Goal: Check status: Check status

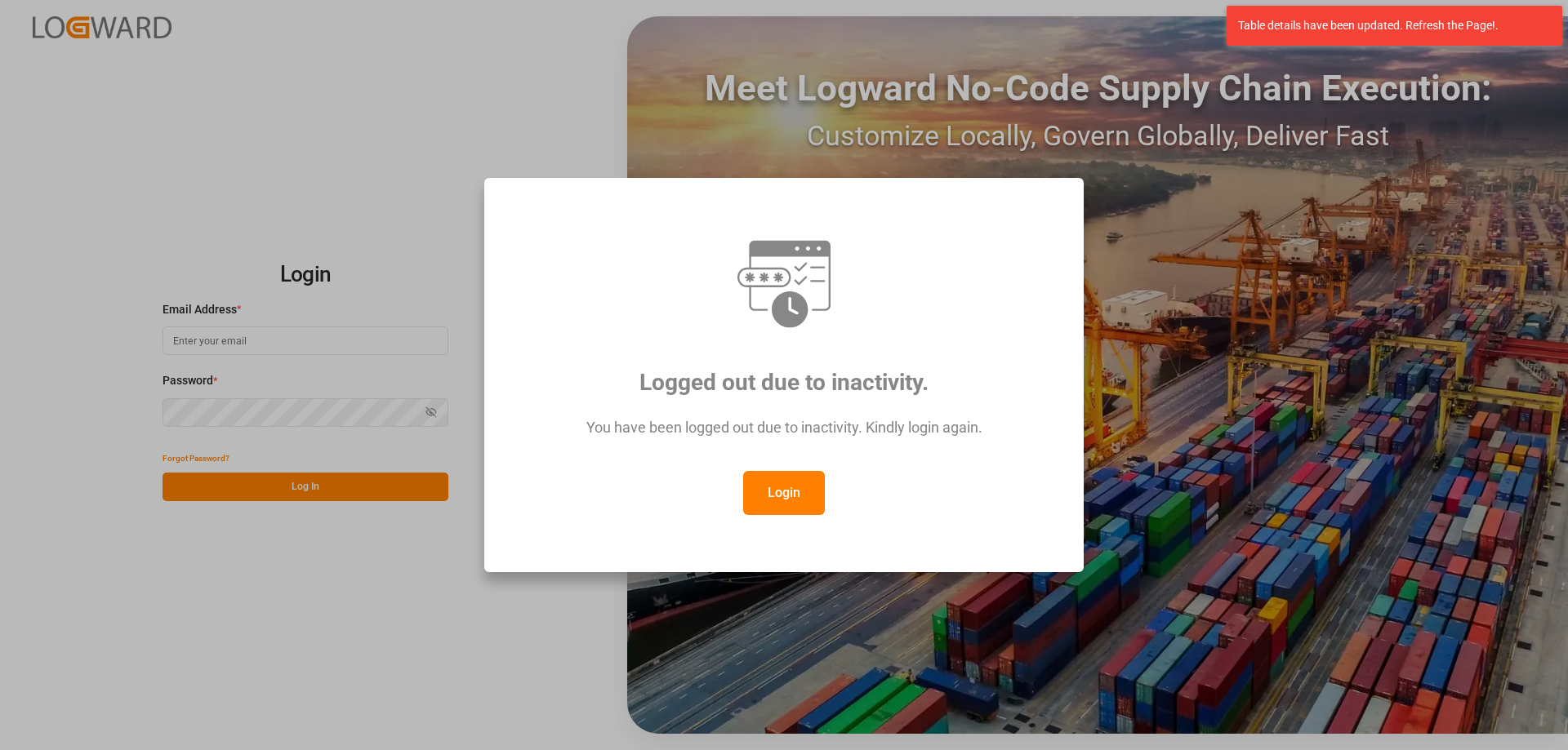
click at [791, 488] on button "Login" at bounding box center [783, 493] width 81 height 44
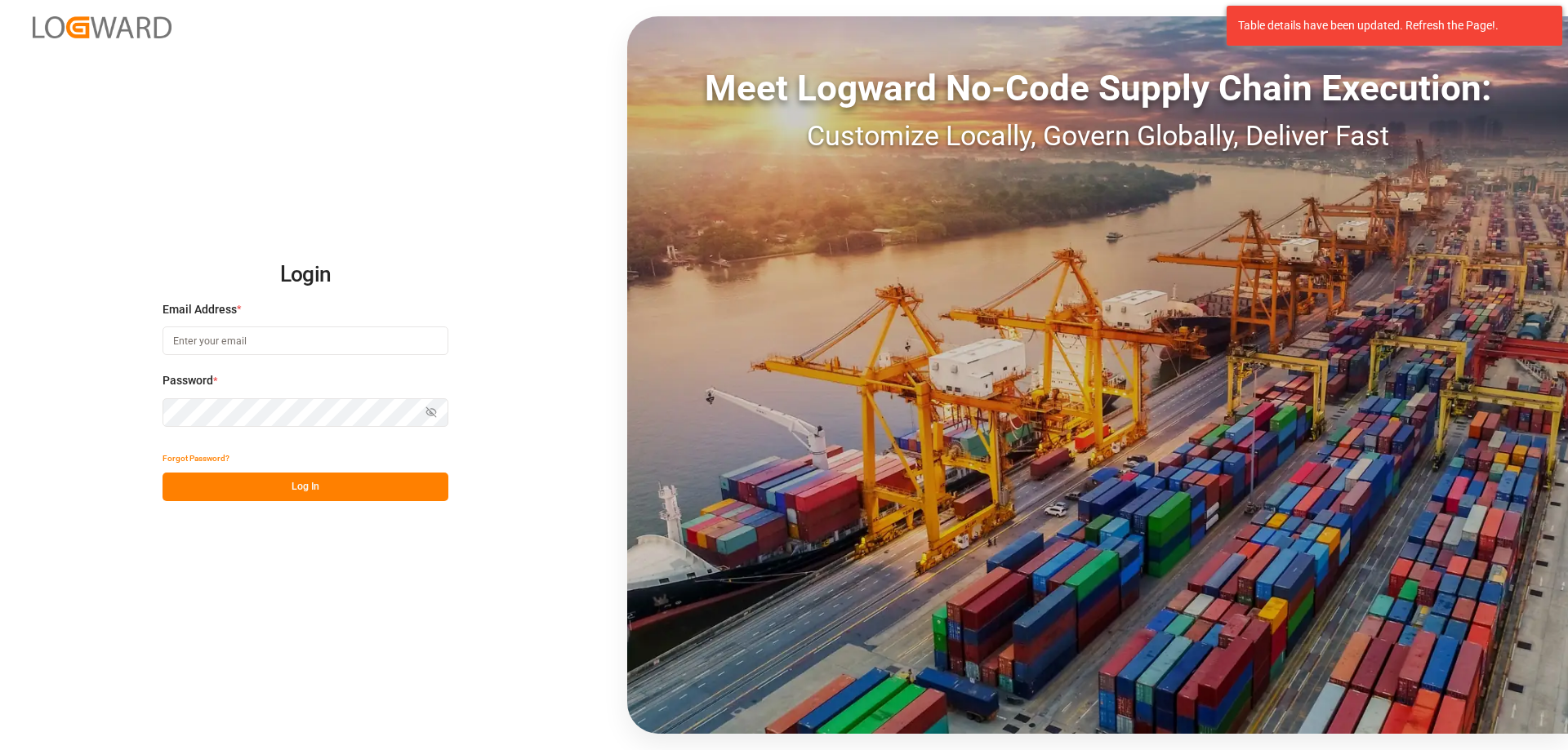
click at [323, 343] on input at bounding box center [306, 340] width 286 height 29
drag, startPoint x: 302, startPoint y: 331, endPoint x: 146, endPoint y: 331, distance: 156.0
click at [144, 331] on div "Login Email Address * Sven.Zeidler@lit.de Password * Show password Password is …" at bounding box center [784, 375] width 1568 height 750
type input "sas.leipzig@lit.de"
click at [299, 490] on button "Log In" at bounding box center [306, 486] width 286 height 29
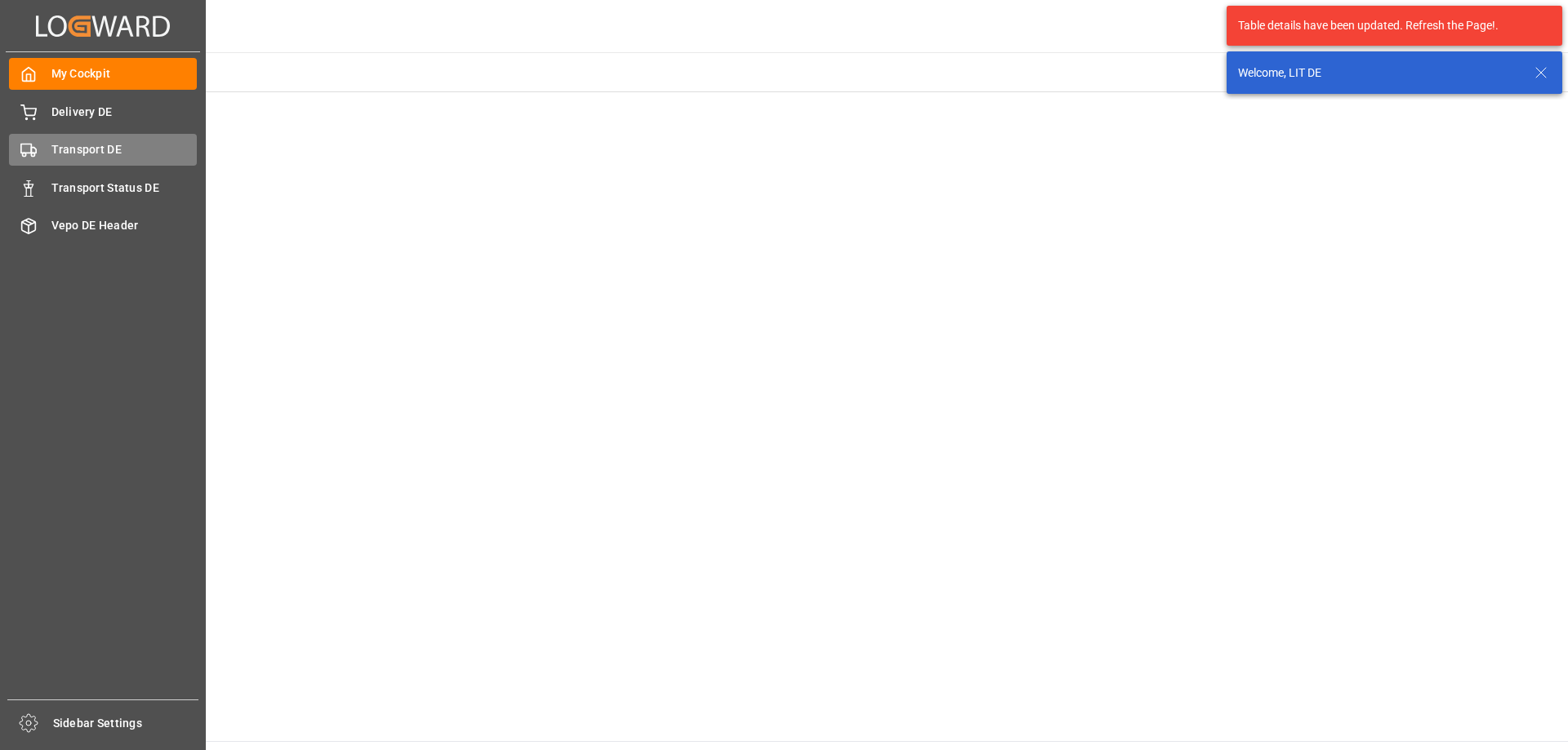
click at [106, 151] on span "Transport DE" at bounding box center [124, 150] width 146 height 17
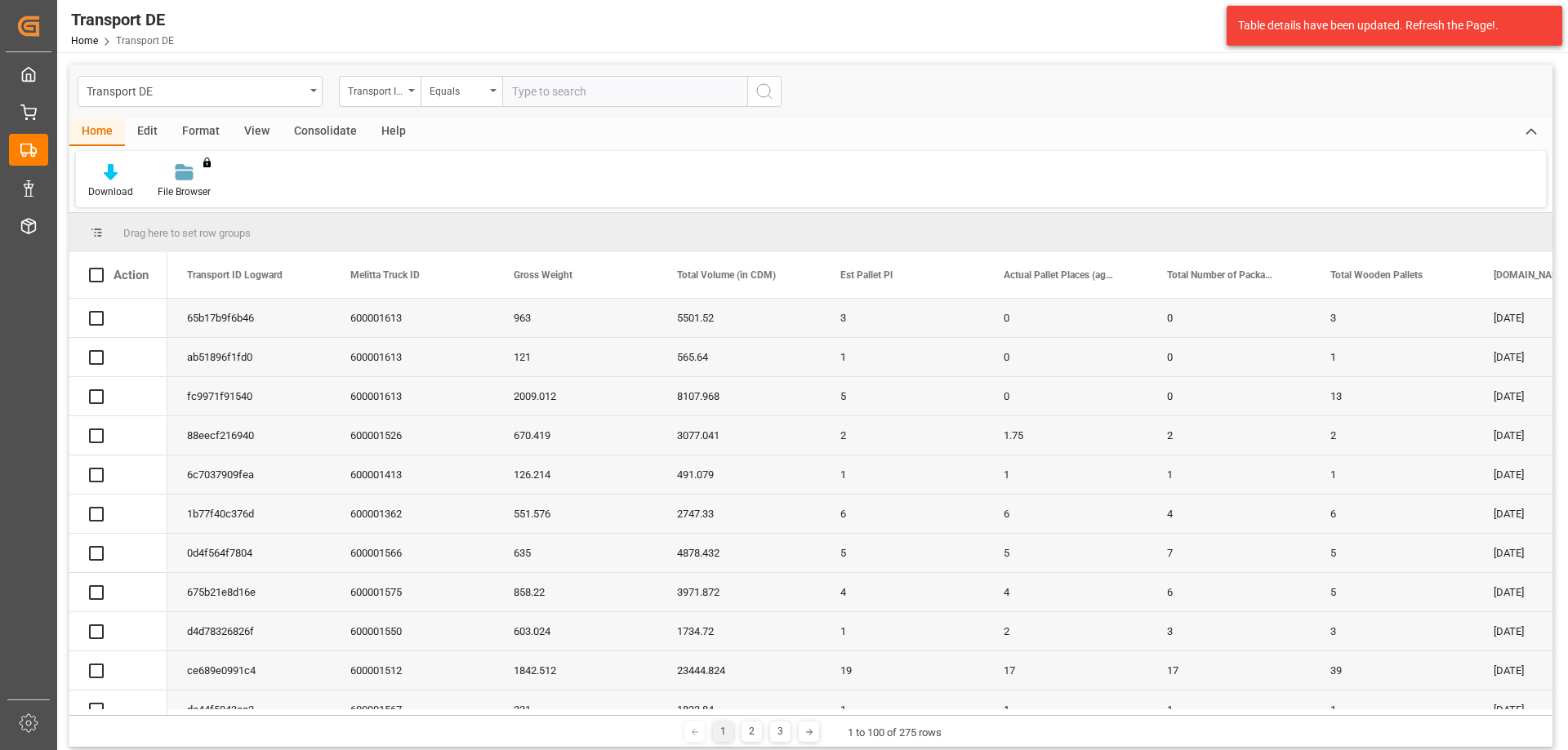
click at [572, 92] on input "text" at bounding box center [625, 91] width 245 height 31
type input "77fe439108ba"
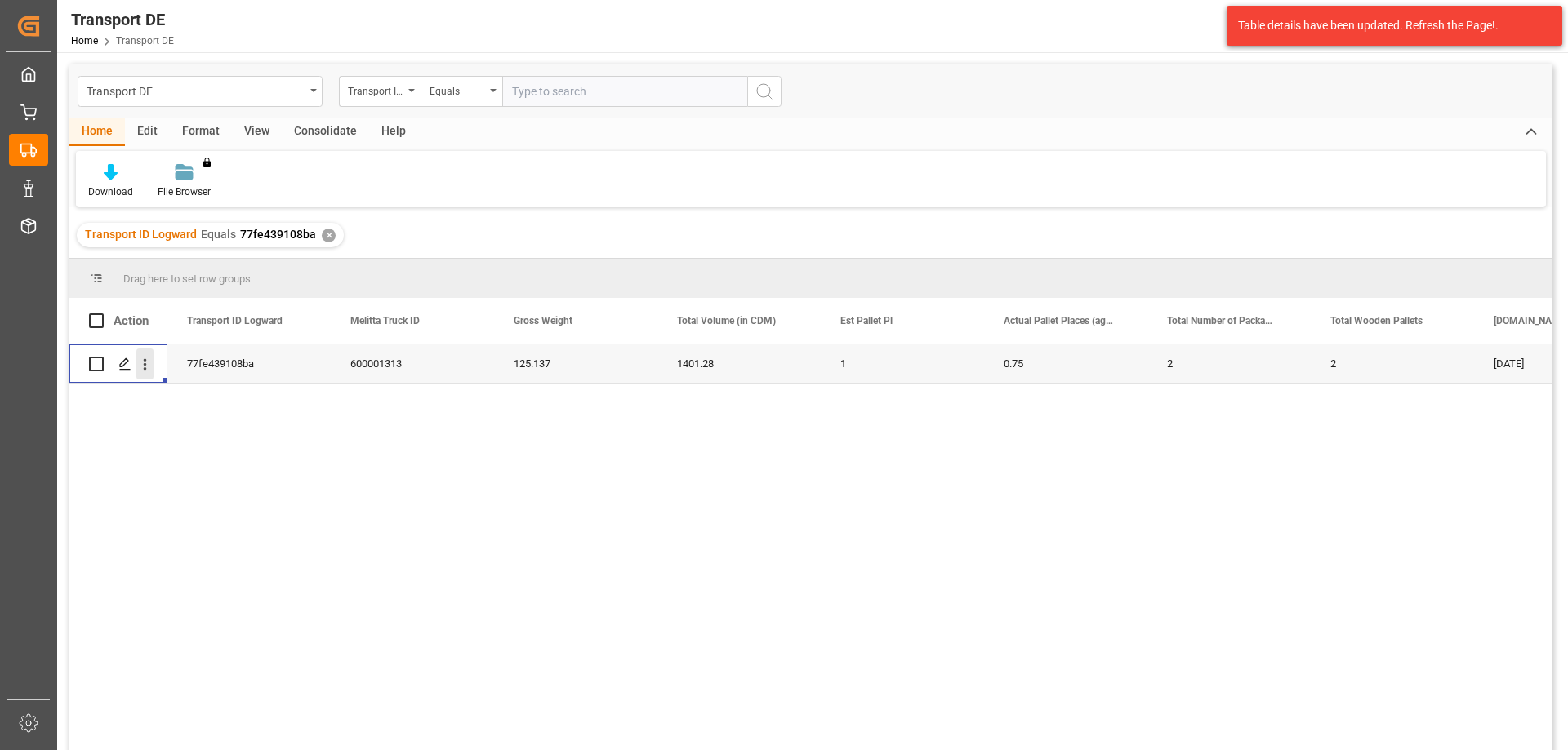
click at [143, 365] on icon "open menu" at bounding box center [145, 365] width 17 height 17
click at [166, 391] on icon "Press SPACE to select this row." at bounding box center [158, 398] width 17 height 17
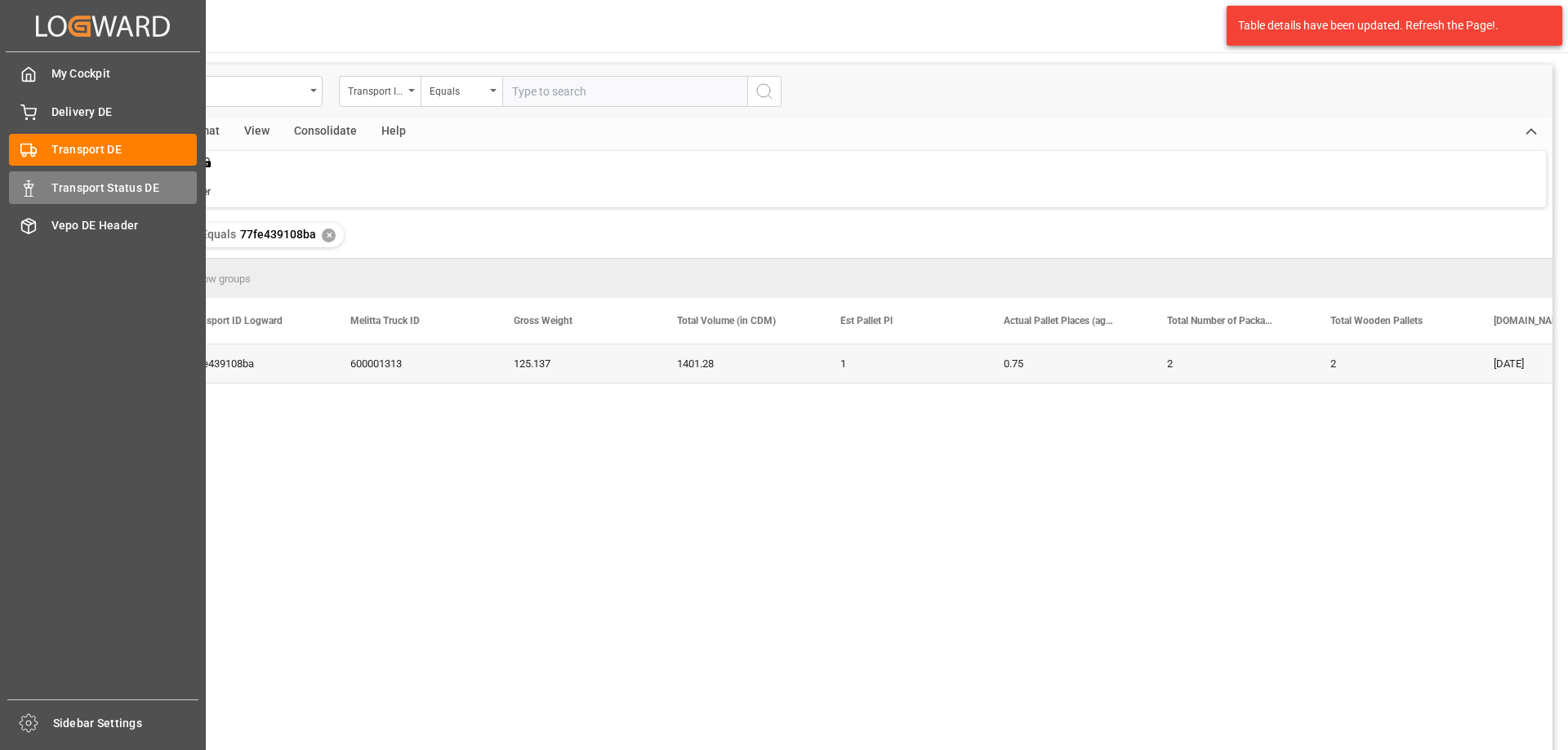
click at [33, 184] on polygon at bounding box center [31, 185] width 5 height 3
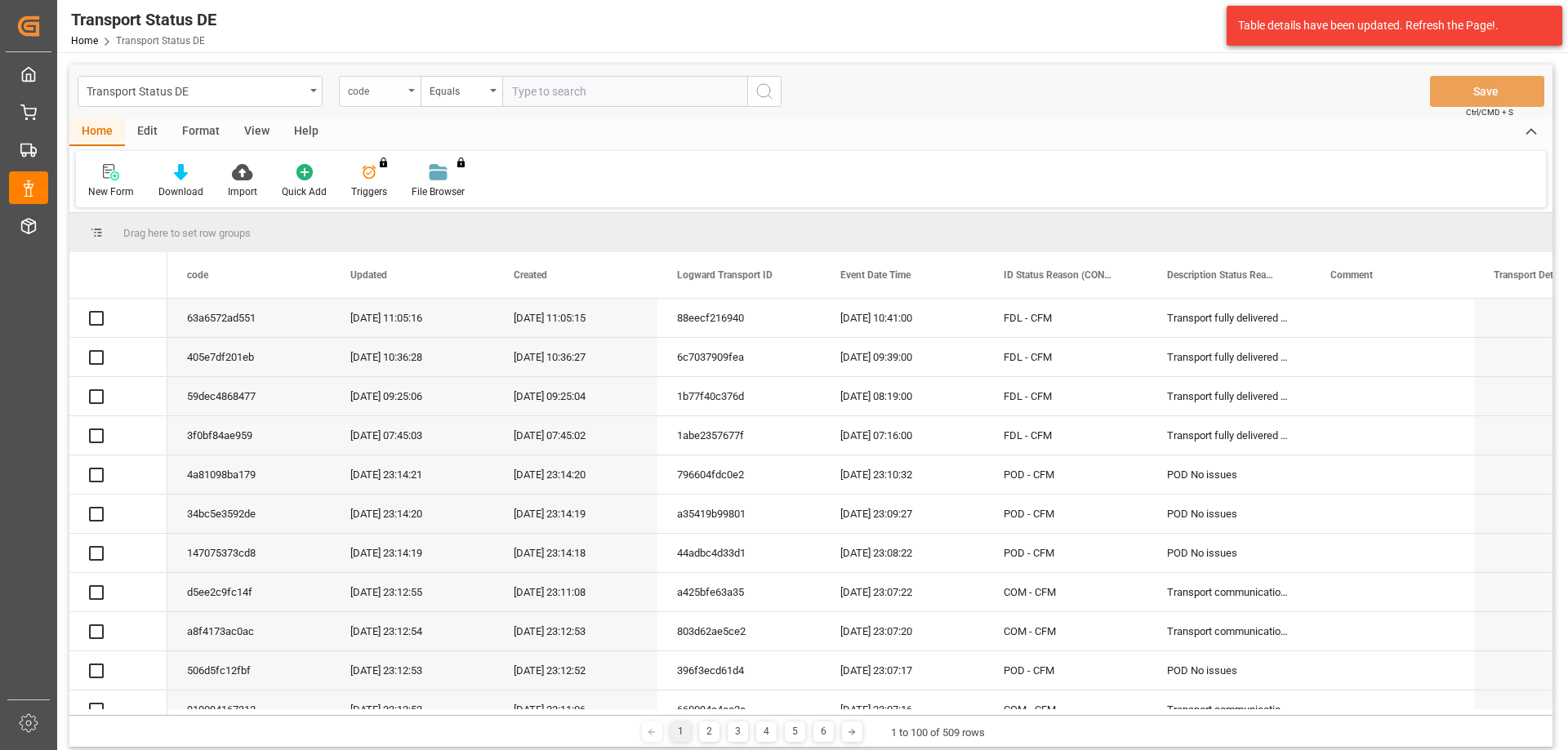
click at [414, 93] on div "code" at bounding box center [379, 91] width 81 height 31
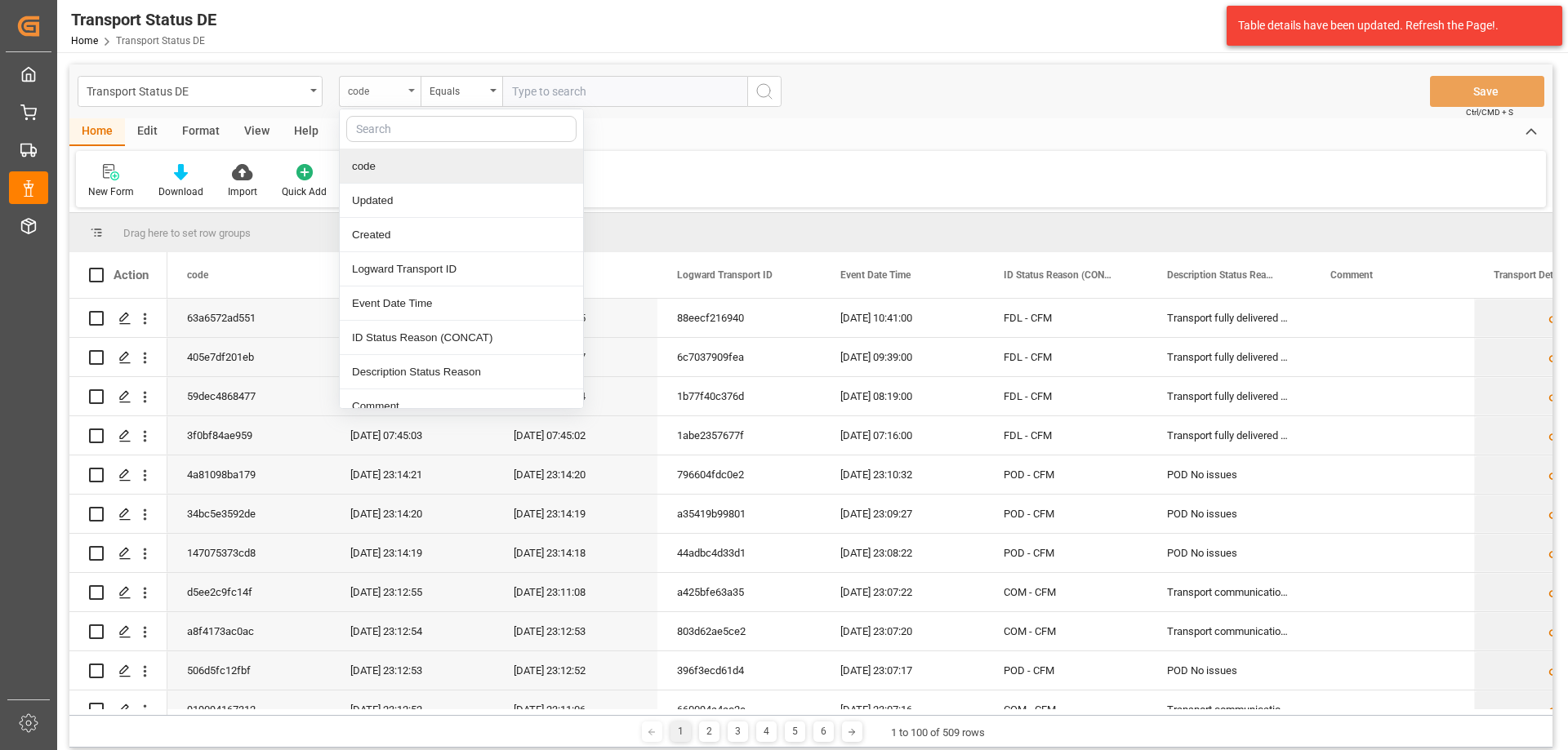
click at [414, 93] on div "code" at bounding box center [379, 91] width 81 height 31
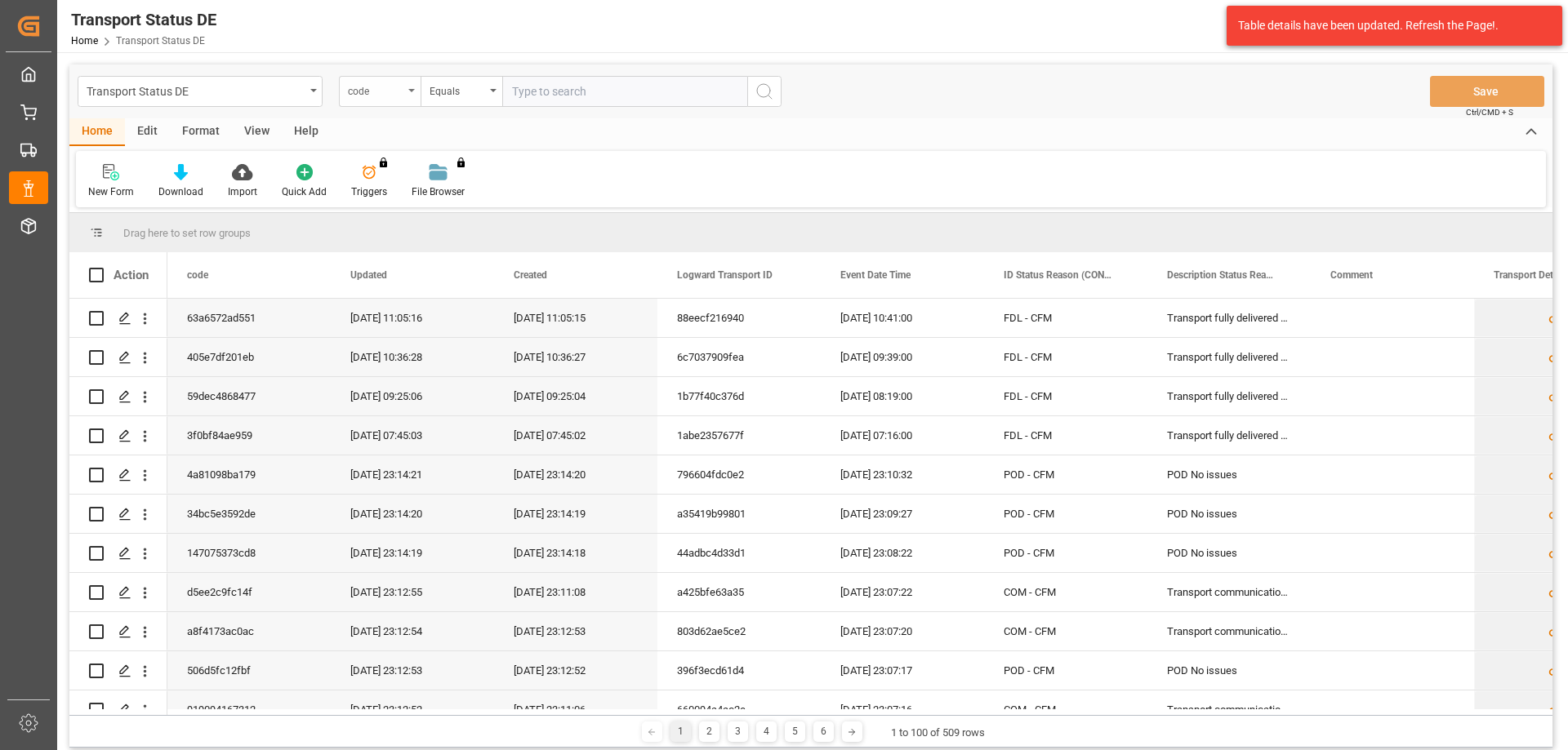
click at [414, 91] on icon "open menu" at bounding box center [411, 90] width 7 height 3
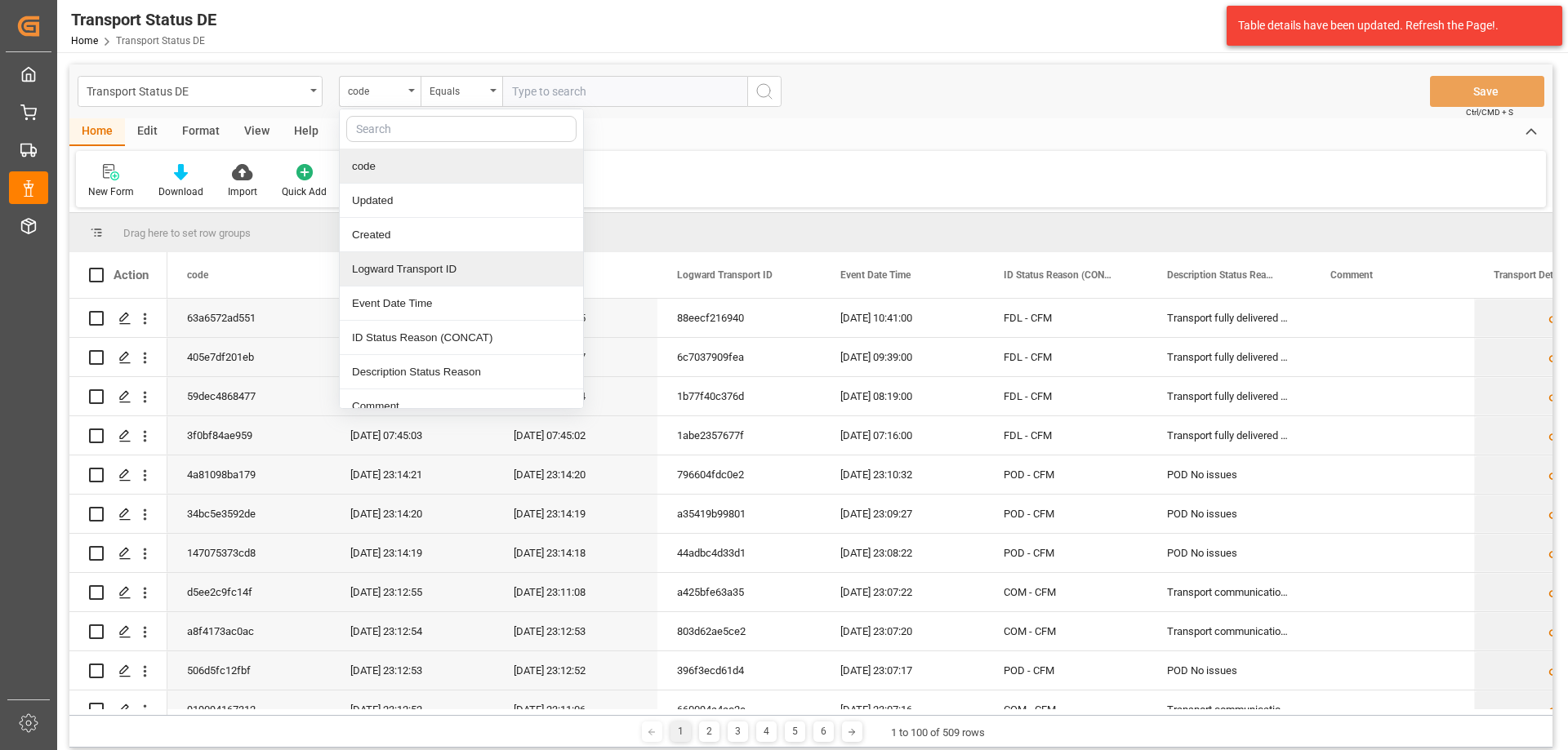
click at [403, 274] on div "Logward Transport ID" at bounding box center [461, 269] width 243 height 35
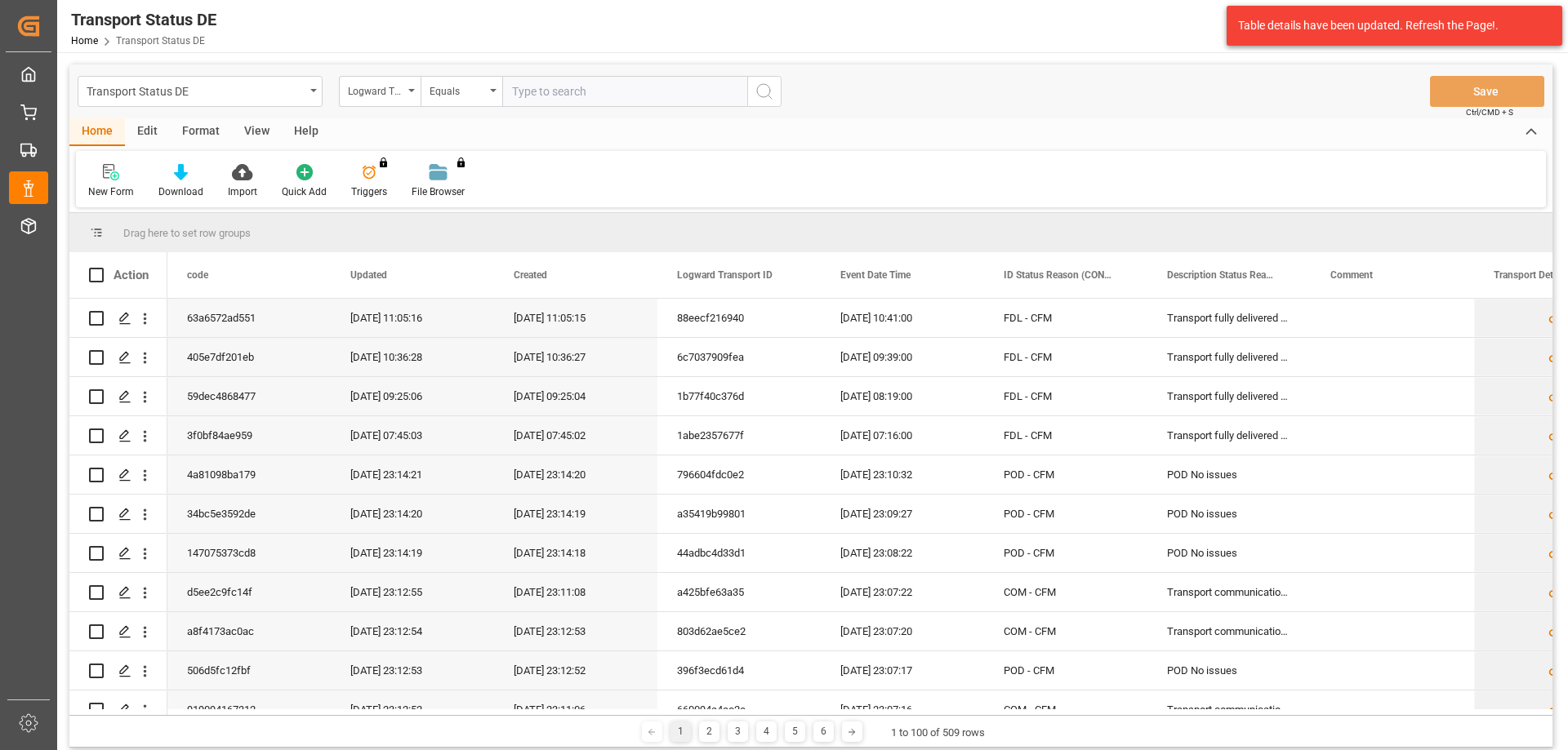
click at [552, 80] on input "text" at bounding box center [625, 91] width 245 height 31
paste input "77fe439108ba"
type input "77fe439108ba"
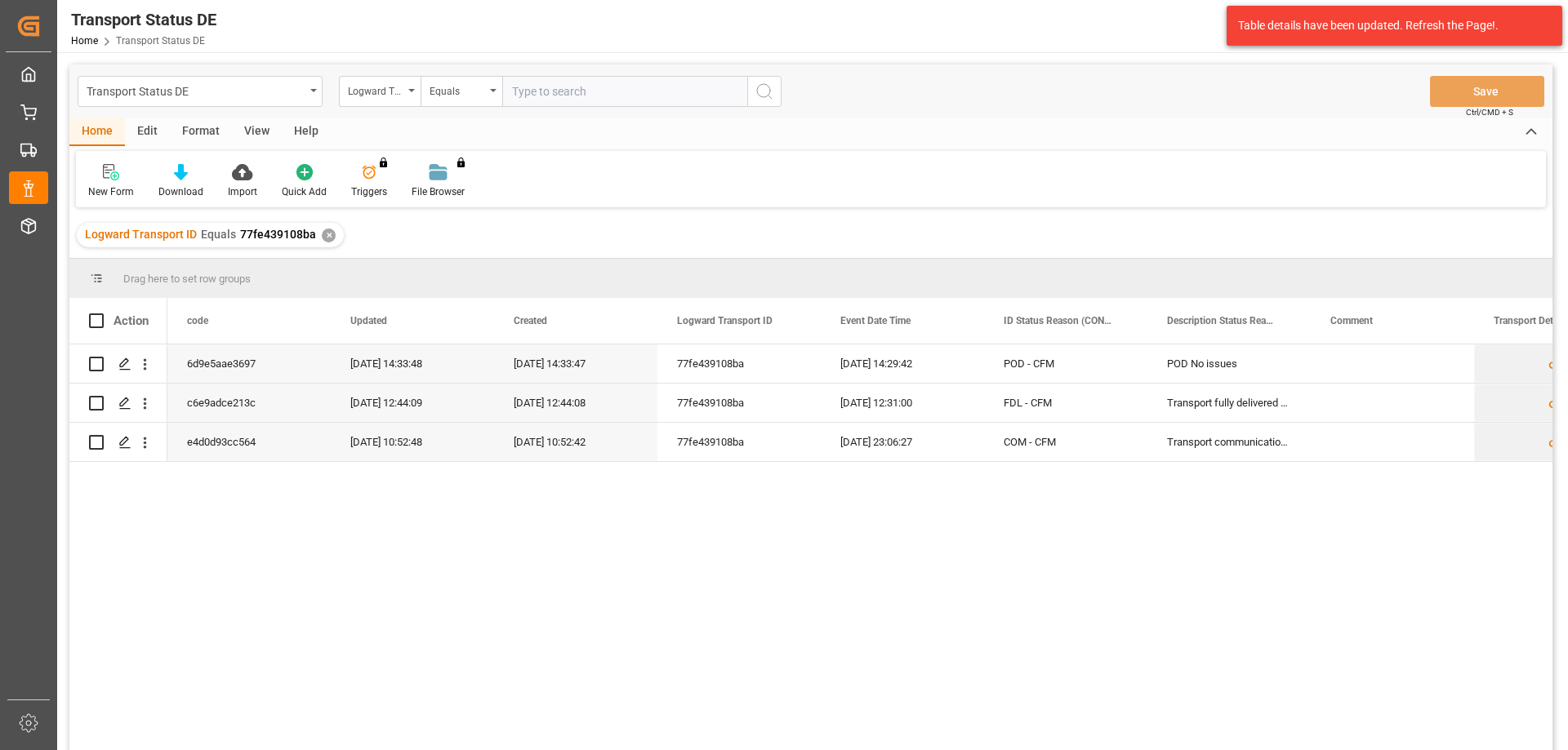
click at [327, 235] on div "✕" at bounding box center [328, 235] width 14 height 14
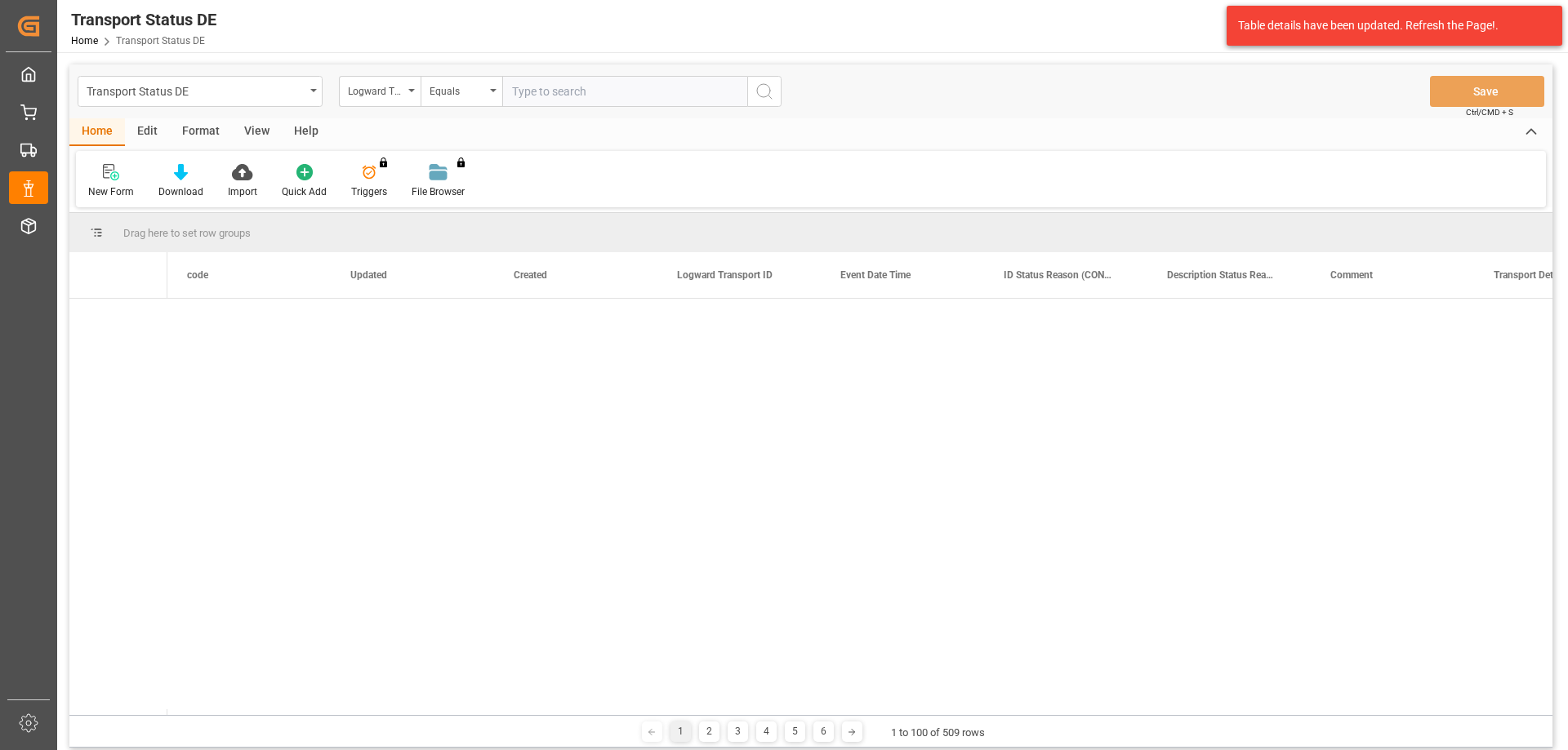
click at [542, 90] on input "text" at bounding box center [625, 91] width 245 height 31
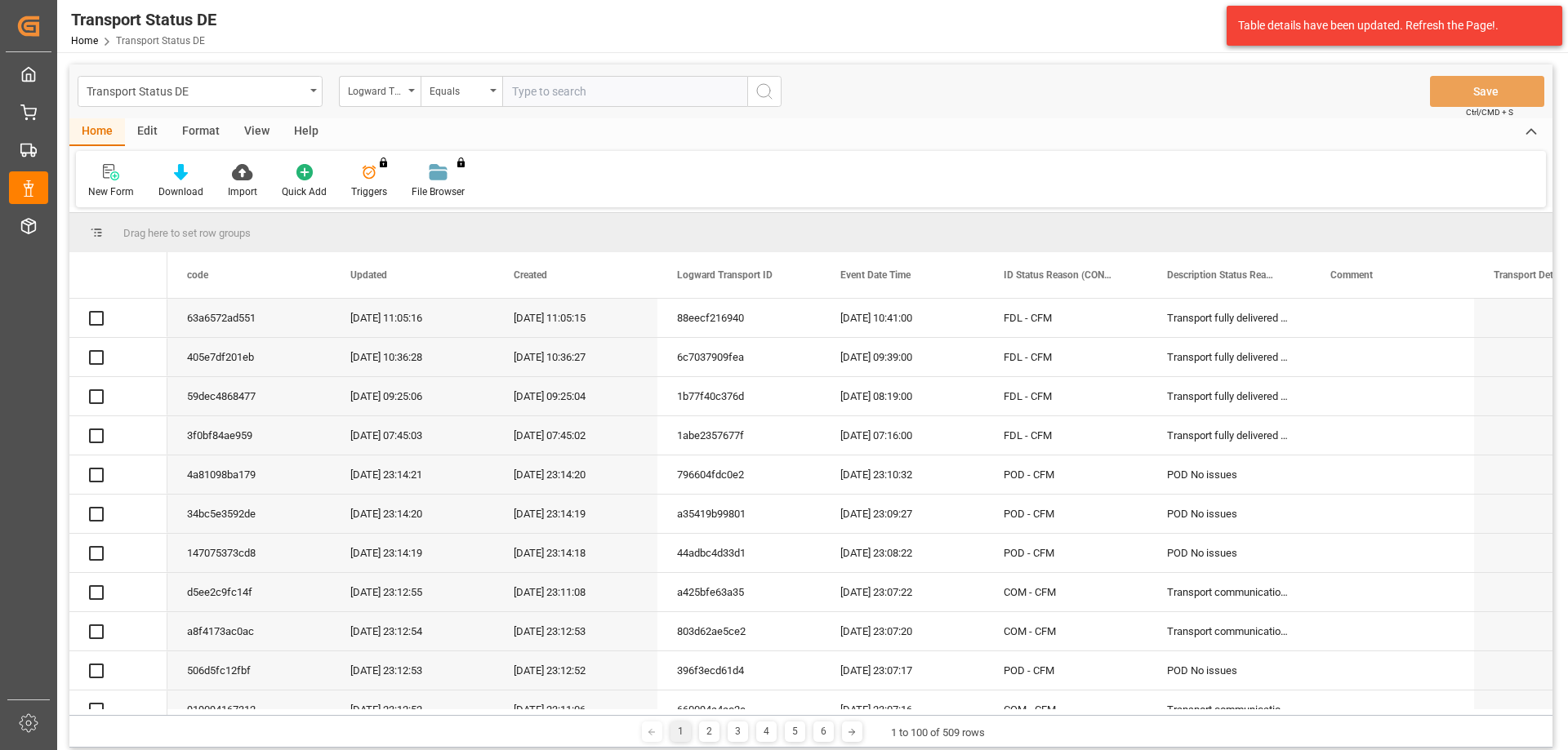
paste input "a6d063ca27dd"
type input "a6d063ca27dd"
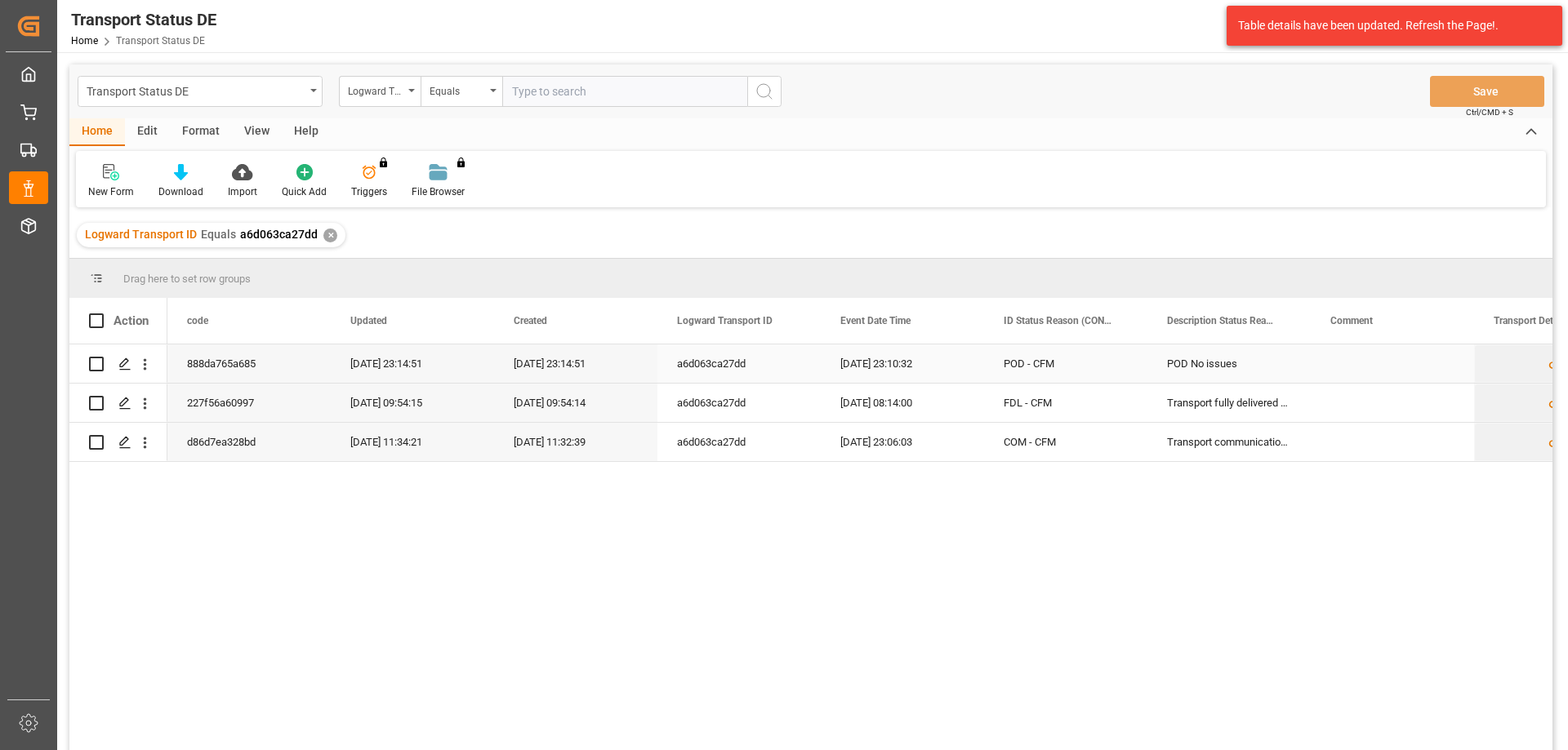
click at [881, 364] on div "08.08.2025 23:10:32" at bounding box center [902, 363] width 164 height 38
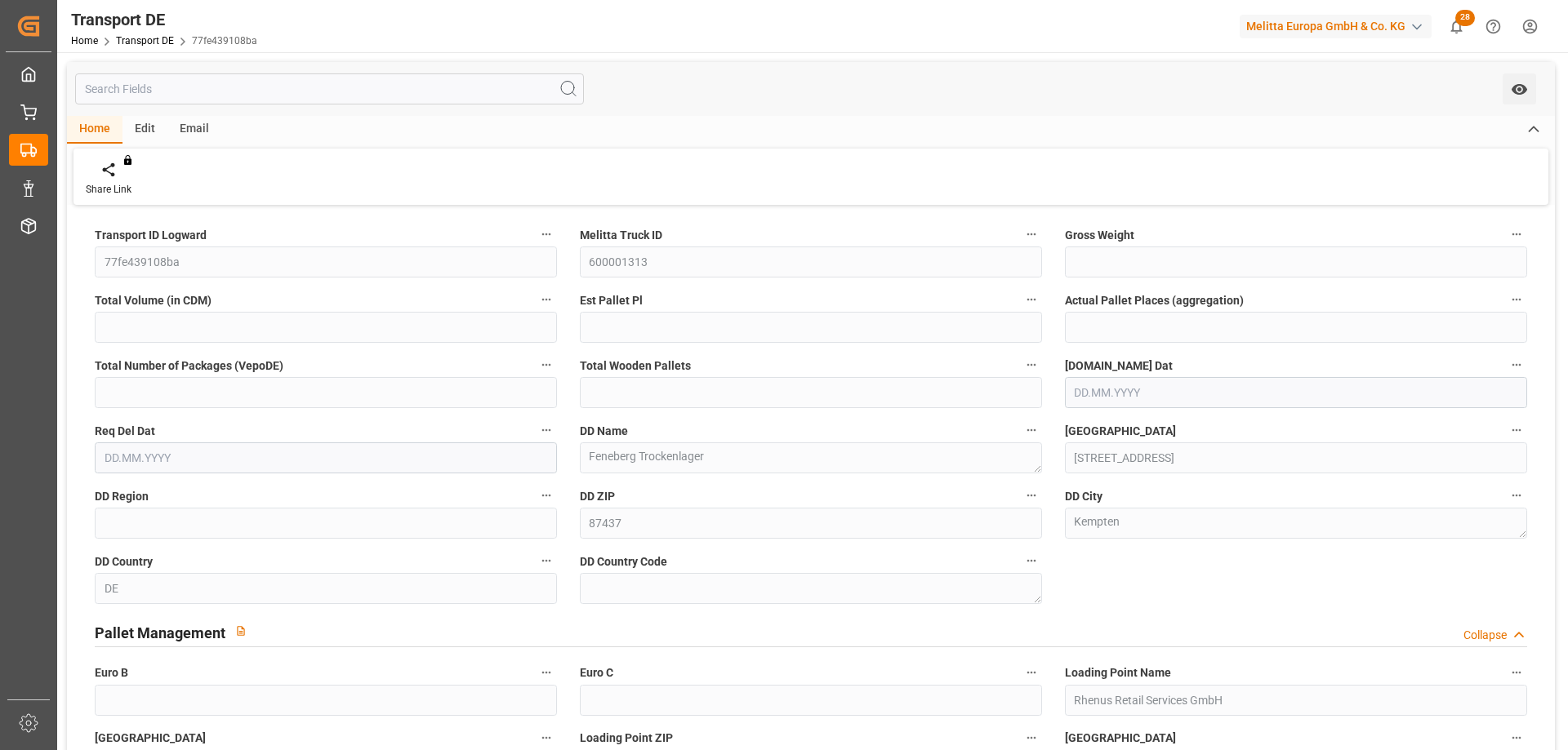
type input "125.137"
type input "1401.28"
type input "1"
type input "0.75"
type input "2"
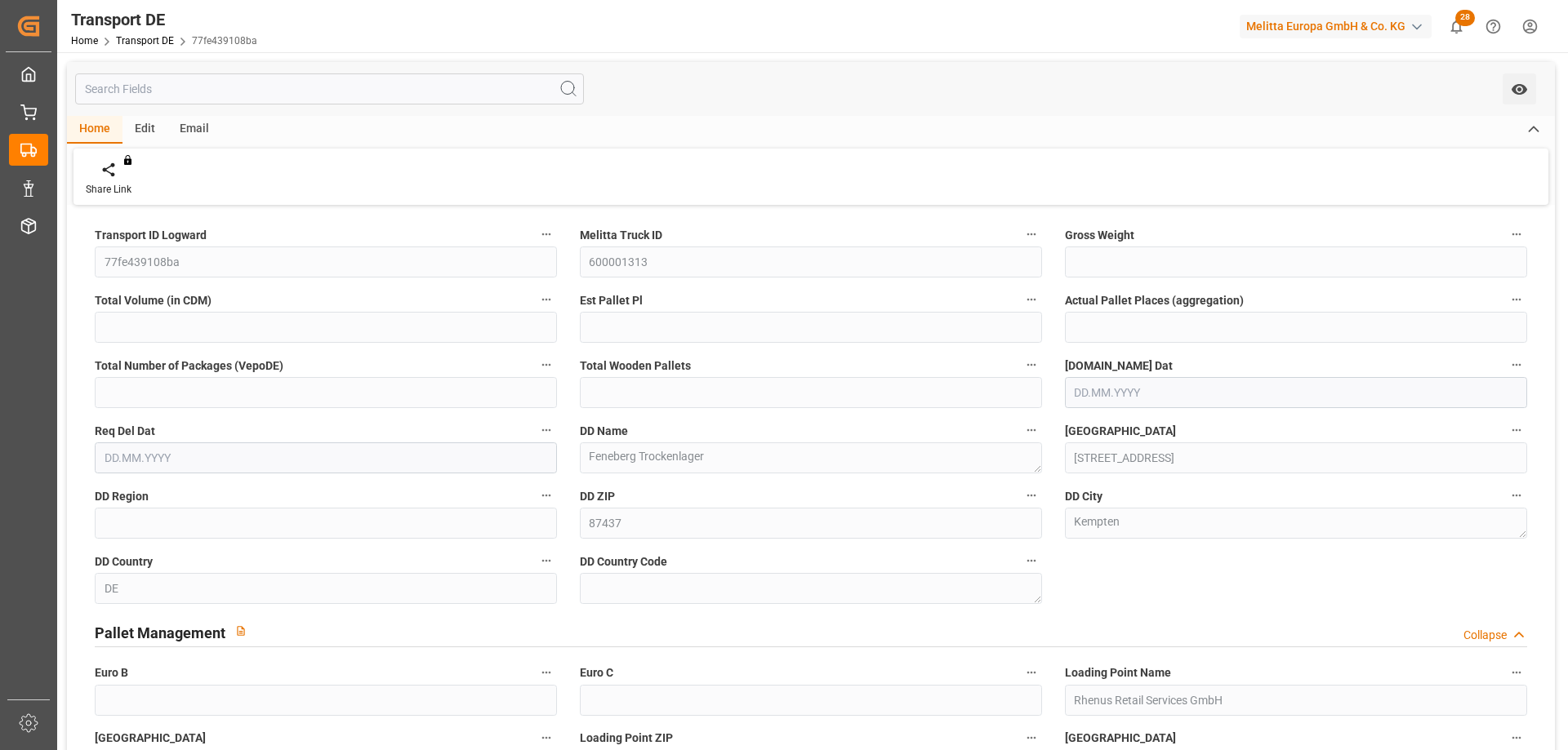
type input "2"
type input "87"
type input "2"
type input "0"
type input "[DATE]"
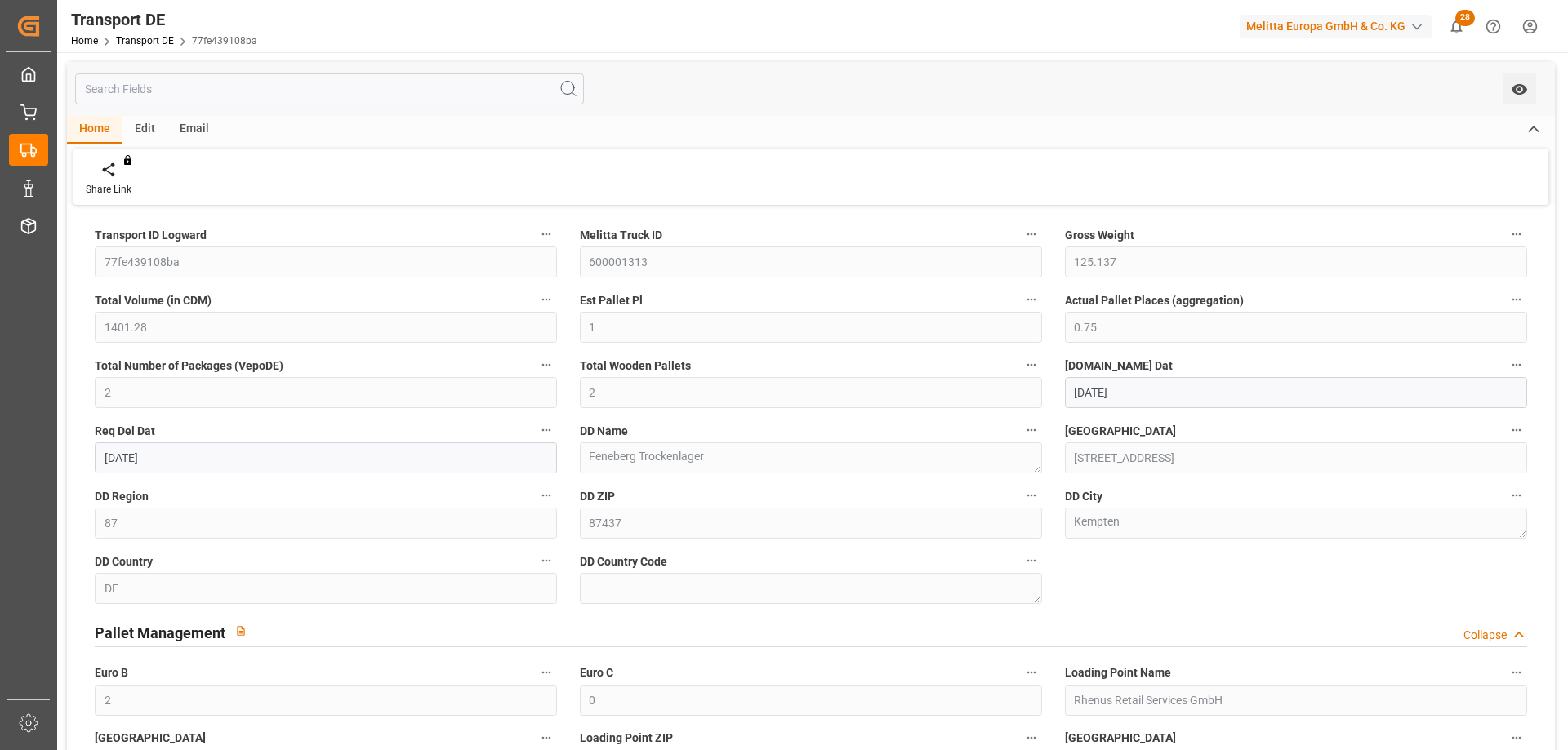
type input "[DATE]"
